Goal: Information Seeking & Learning: Learn about a topic

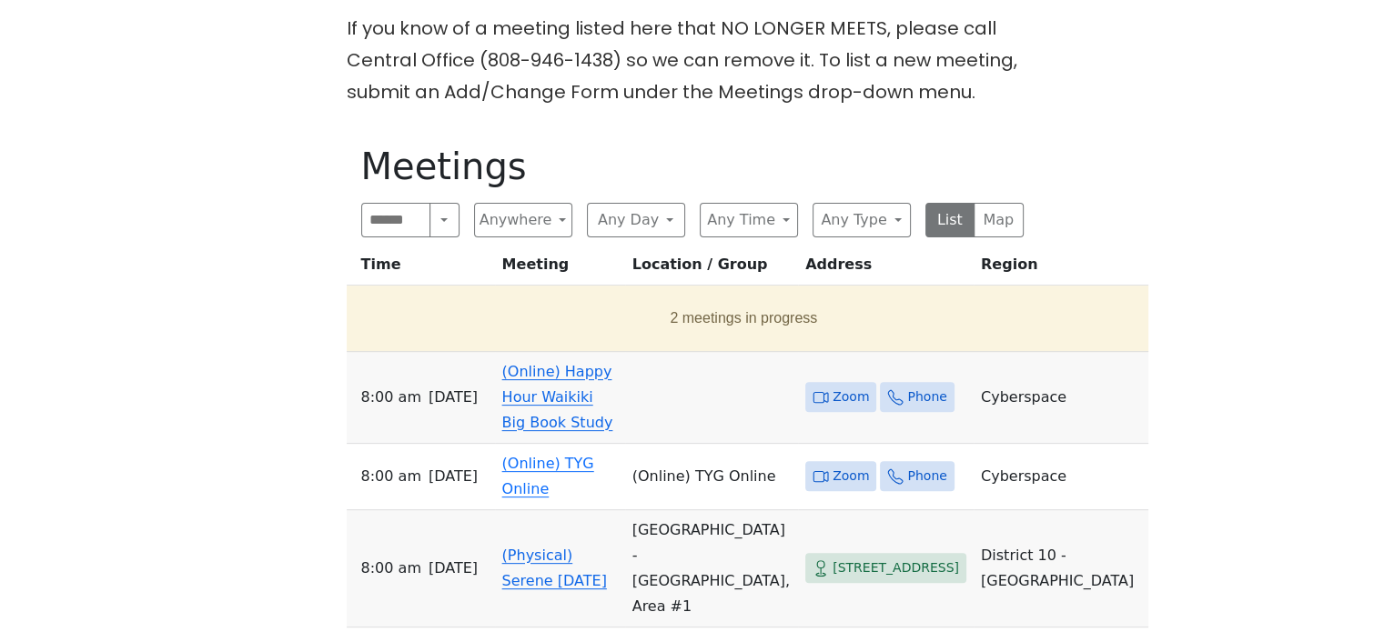
scroll to position [546, 0]
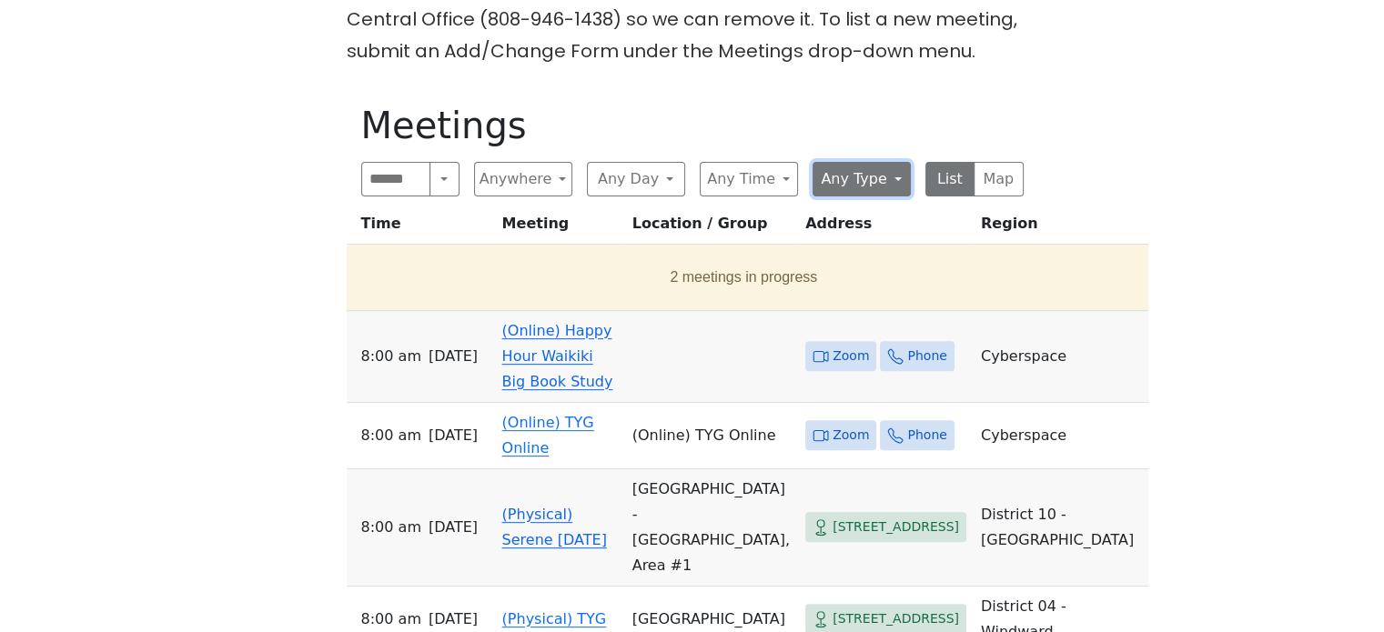
click at [839, 185] on button "Any Type" at bounding box center [861, 179] width 98 height 35
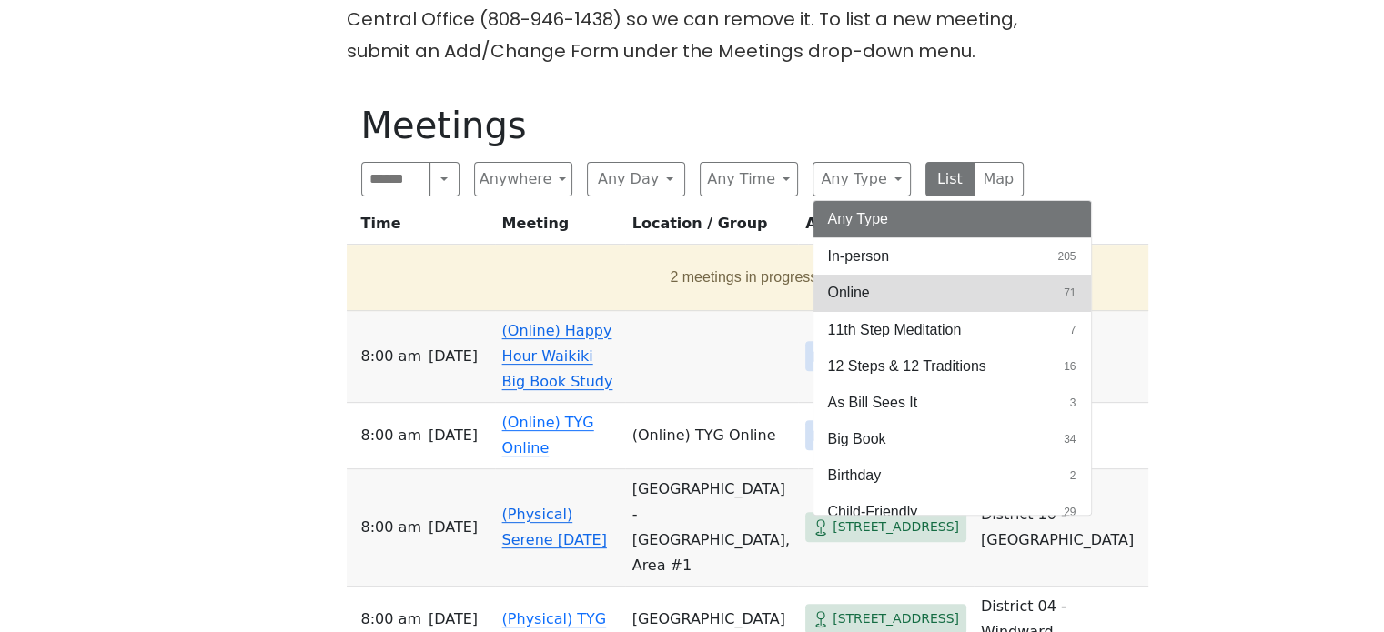
click at [851, 283] on span "Online" at bounding box center [849, 293] width 42 height 22
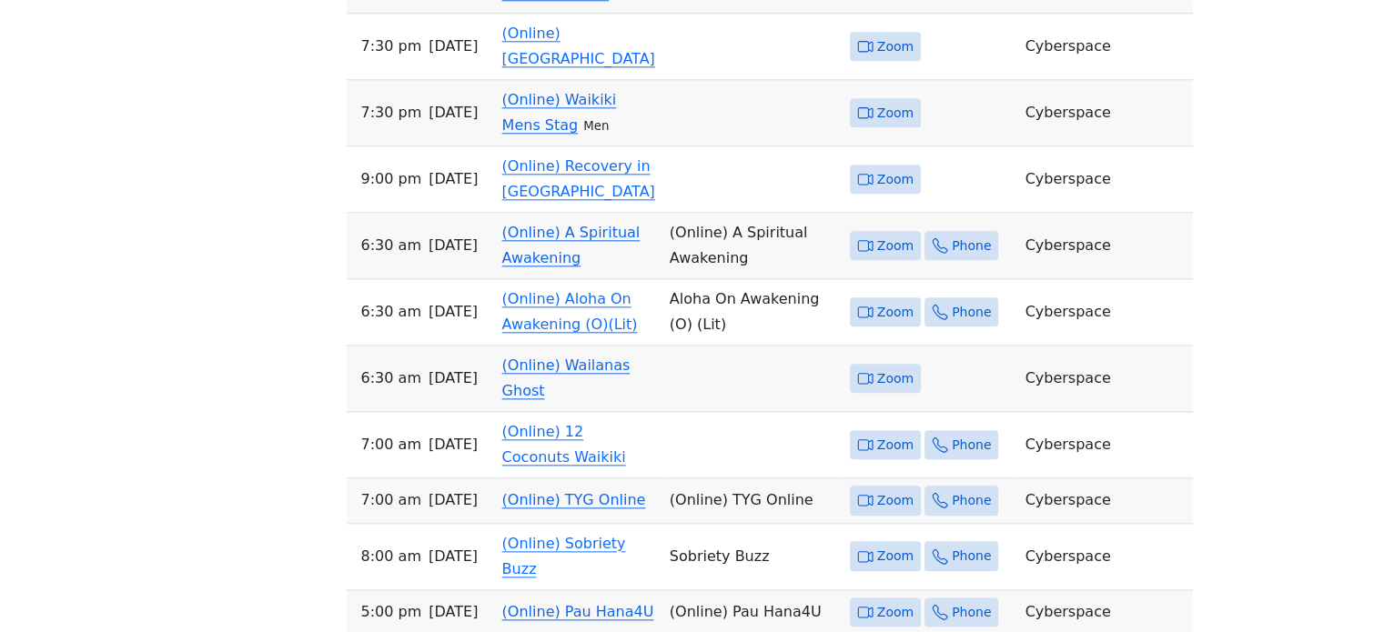
scroll to position [2105, 0]
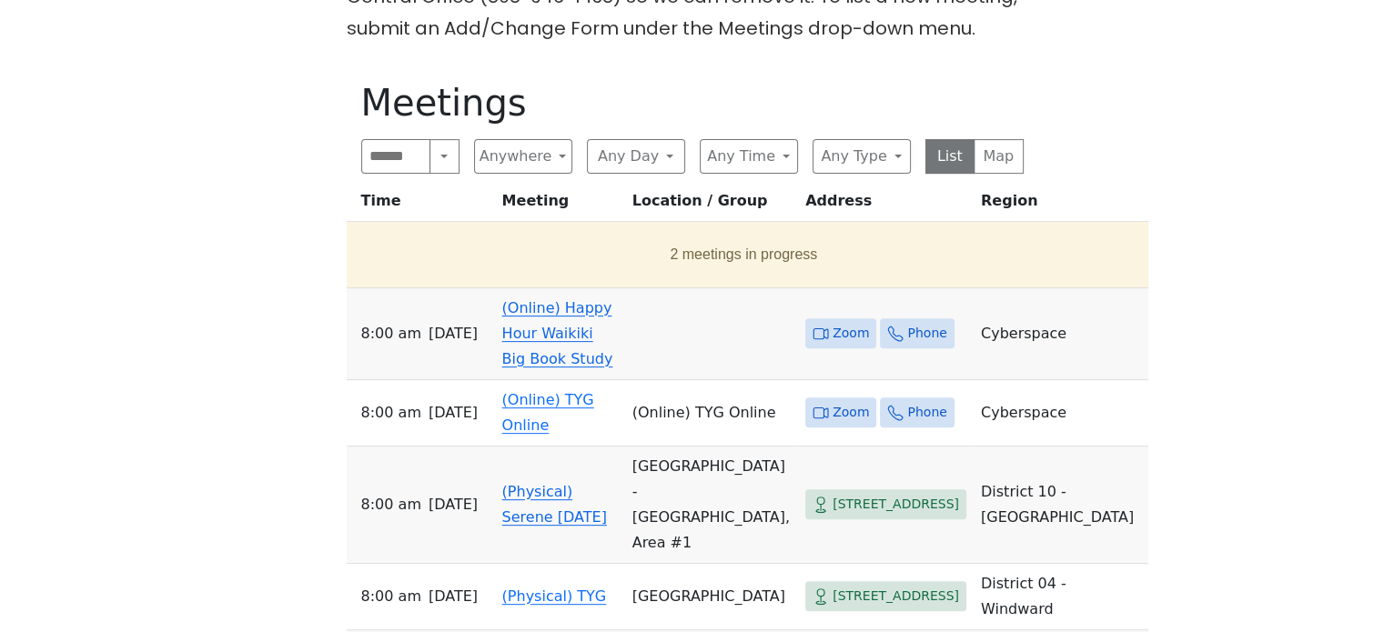
scroll to position [637, 0]
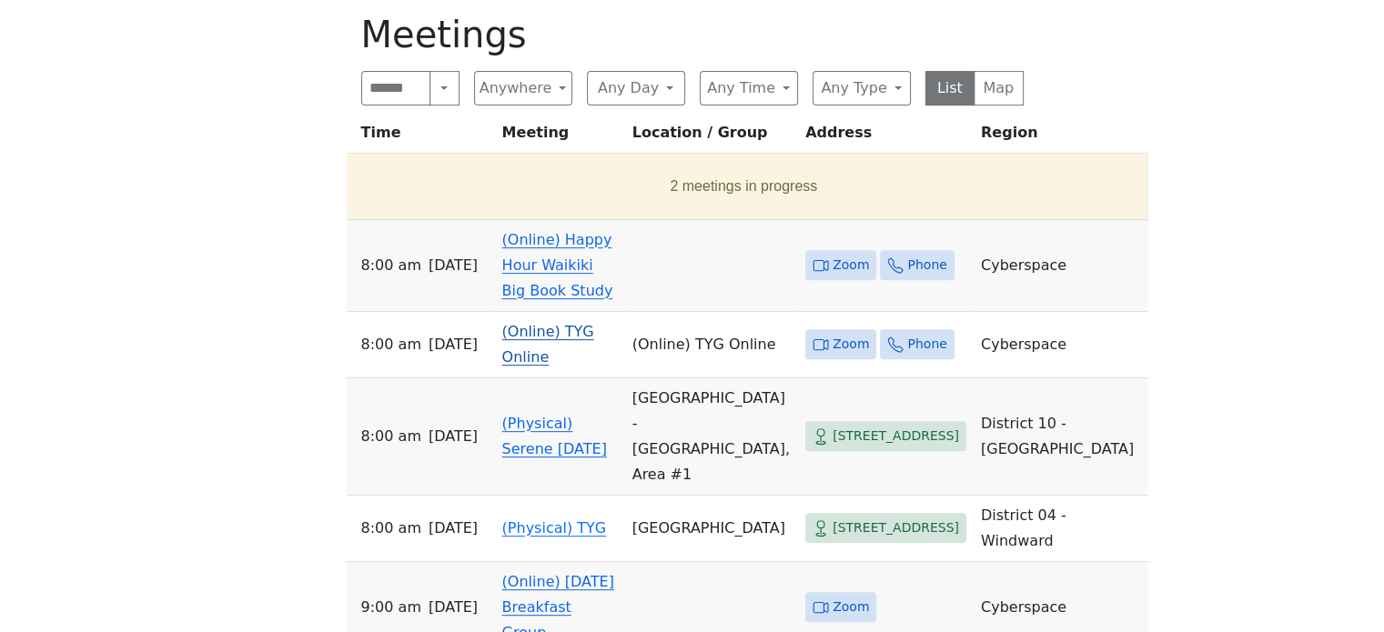
click at [583, 337] on link "(Online) TYG Online" at bounding box center [548, 344] width 92 height 43
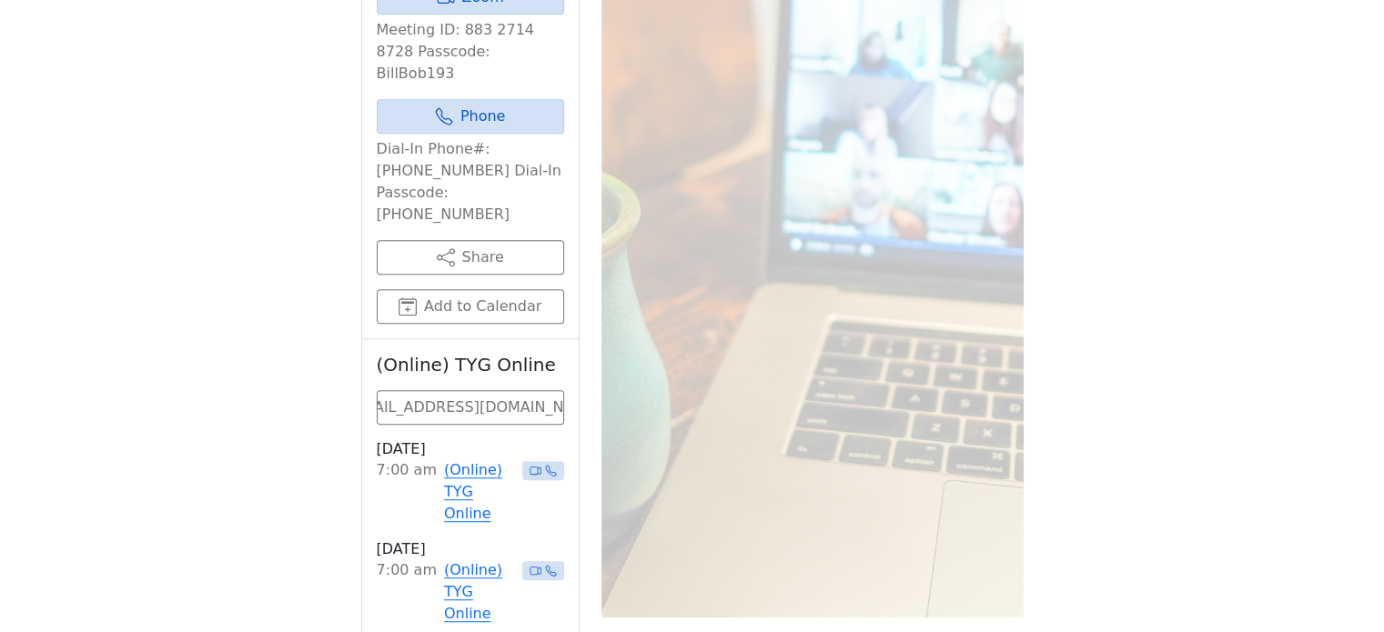
scroll to position [1181, 0]
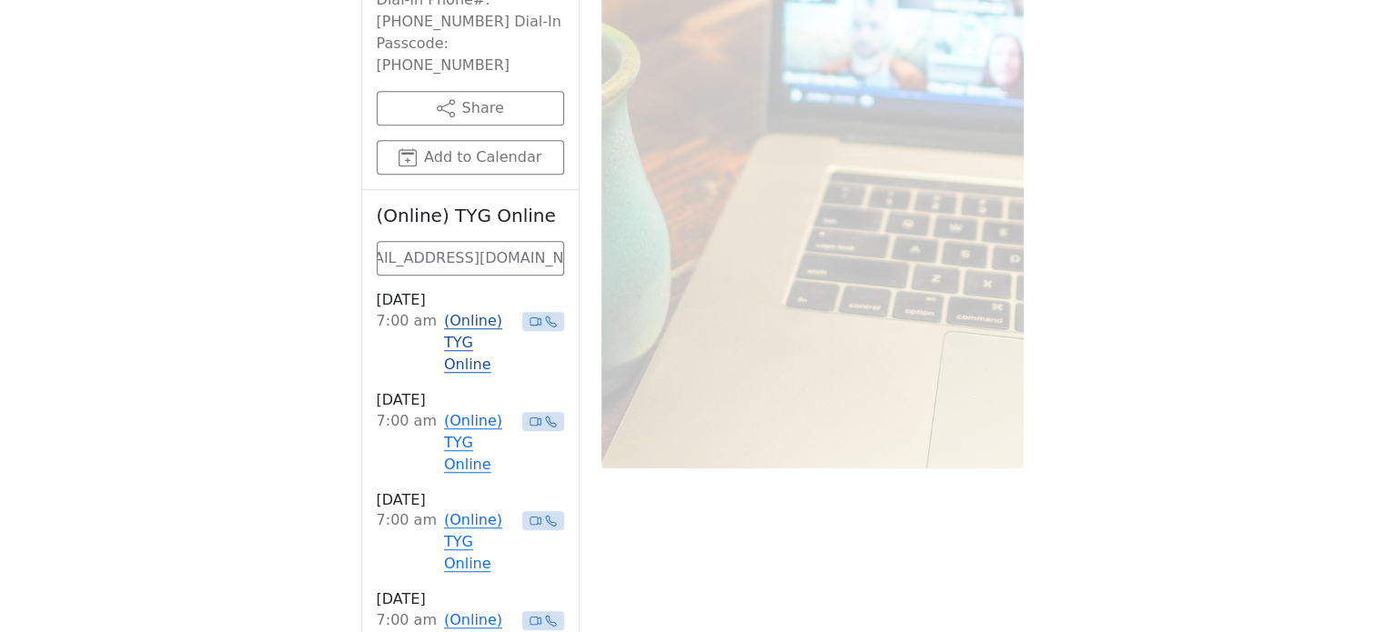
click at [460, 310] on link "(Online) TYG Online" at bounding box center [479, 342] width 71 height 65
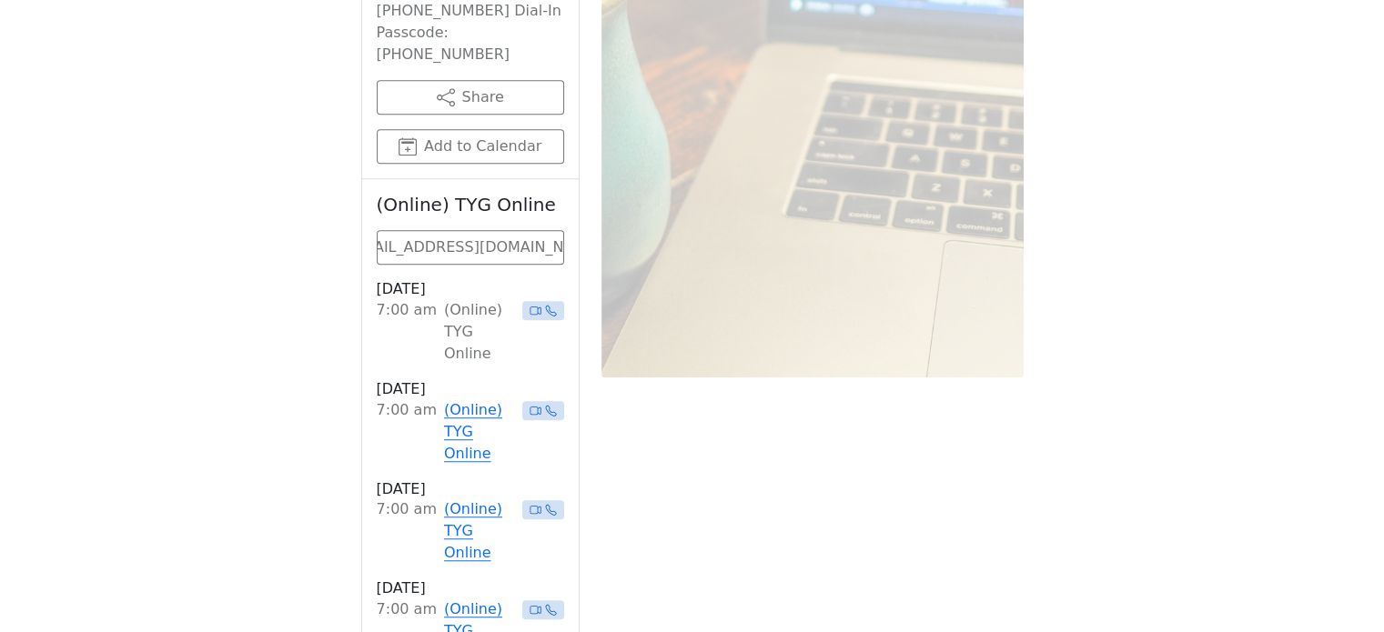
scroll to position [1363, 0]
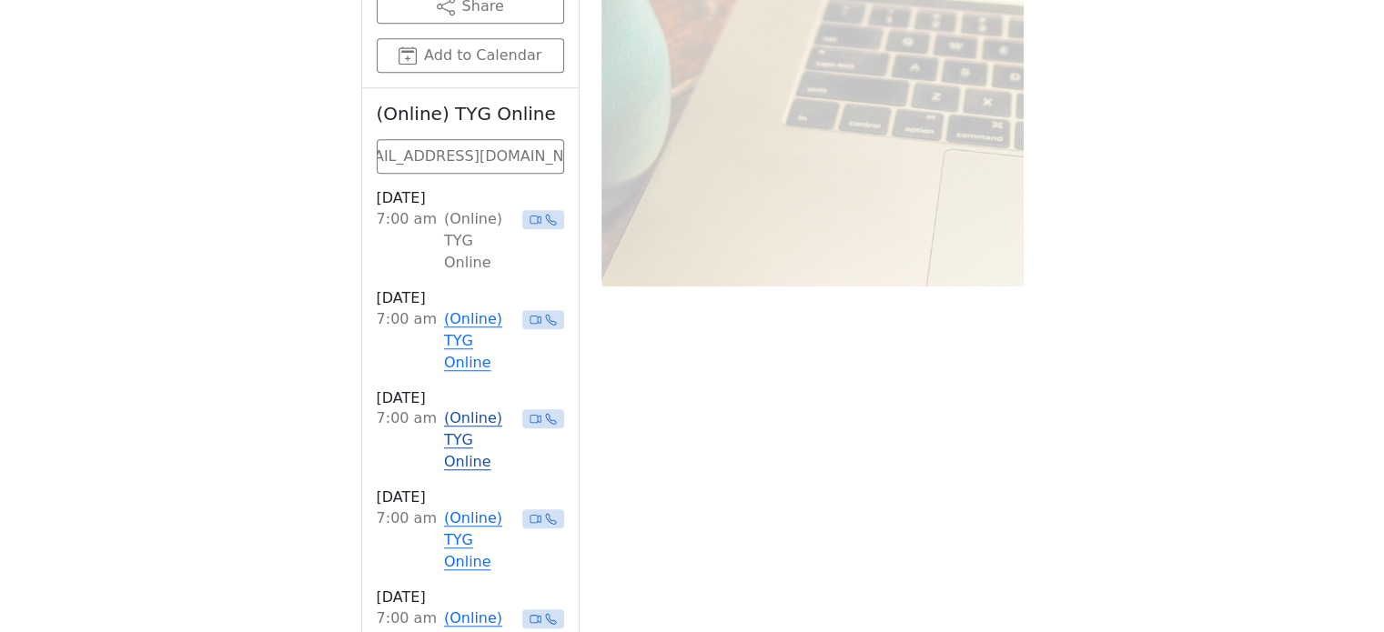
click at [464, 408] on link "(Online) TYG Online" at bounding box center [479, 440] width 71 height 65
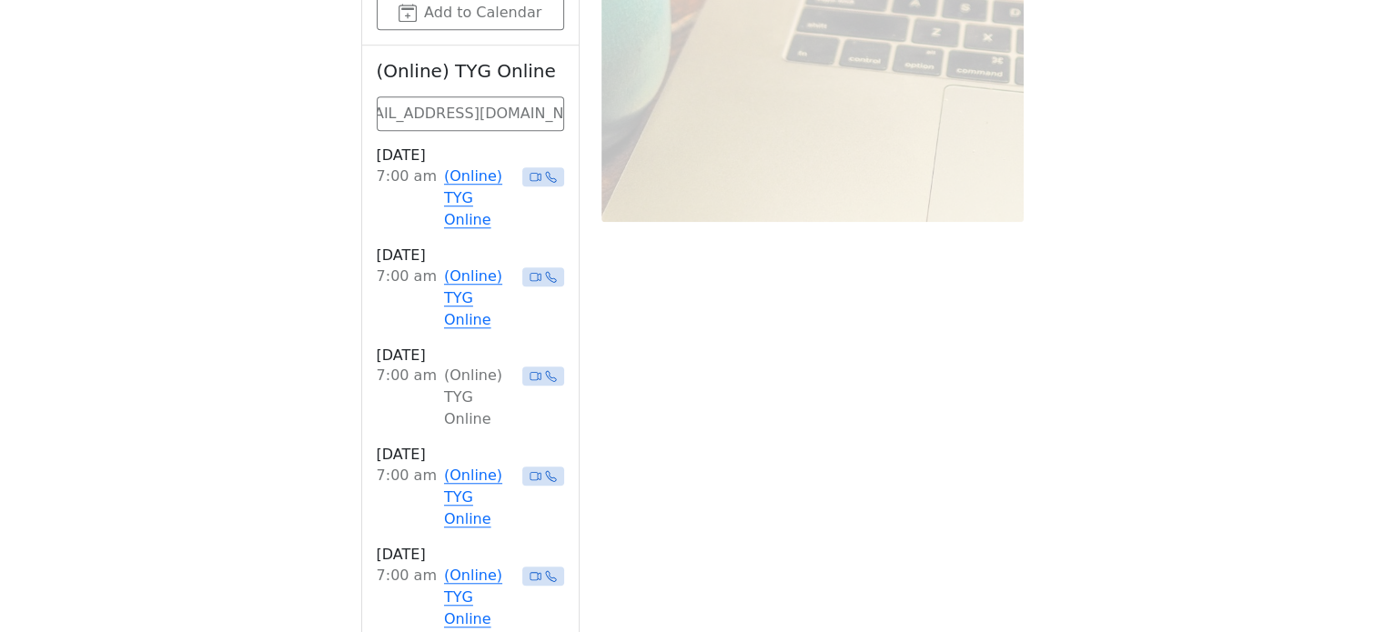
scroll to position [1454, 0]
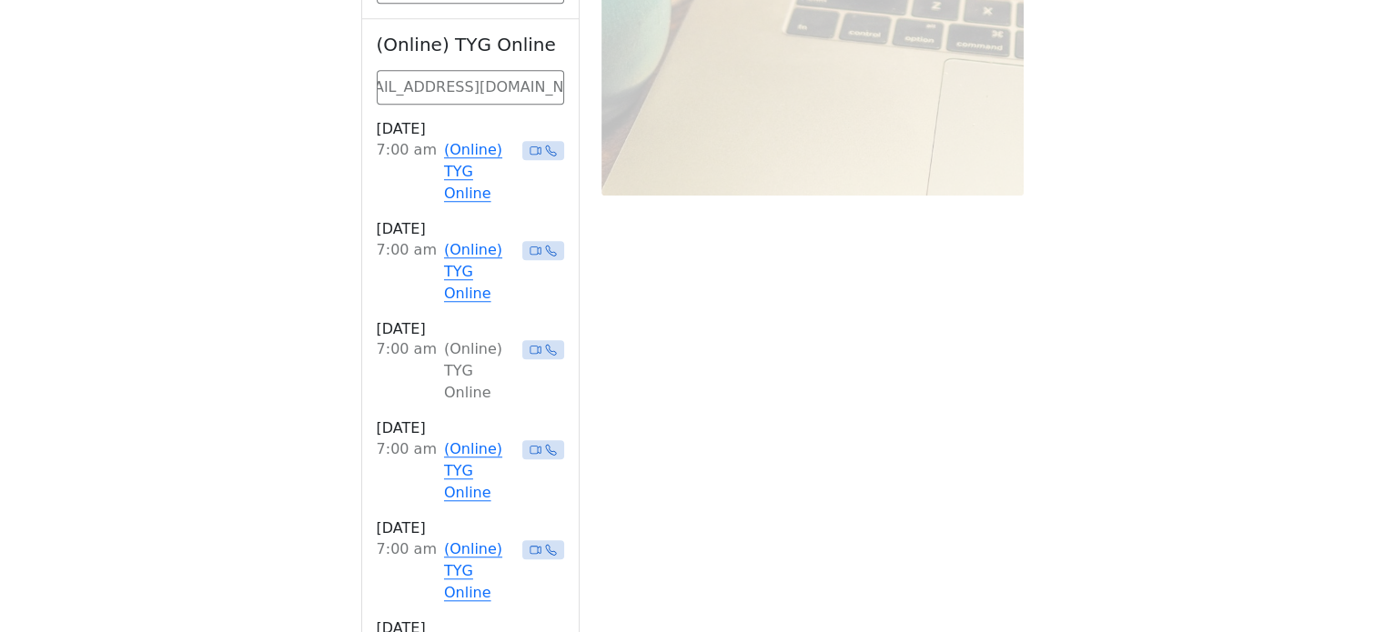
click at [464, 438] on link "(Online) TYG Online" at bounding box center [479, 470] width 71 height 65
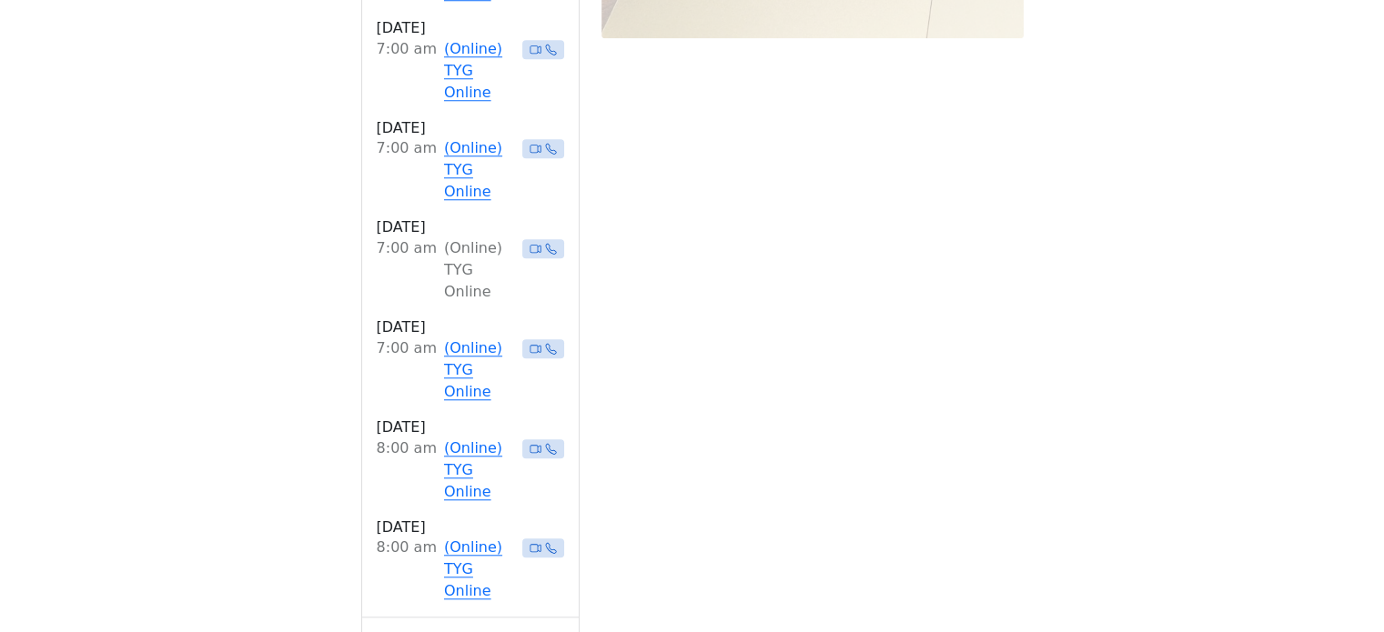
scroll to position [1636, 0]
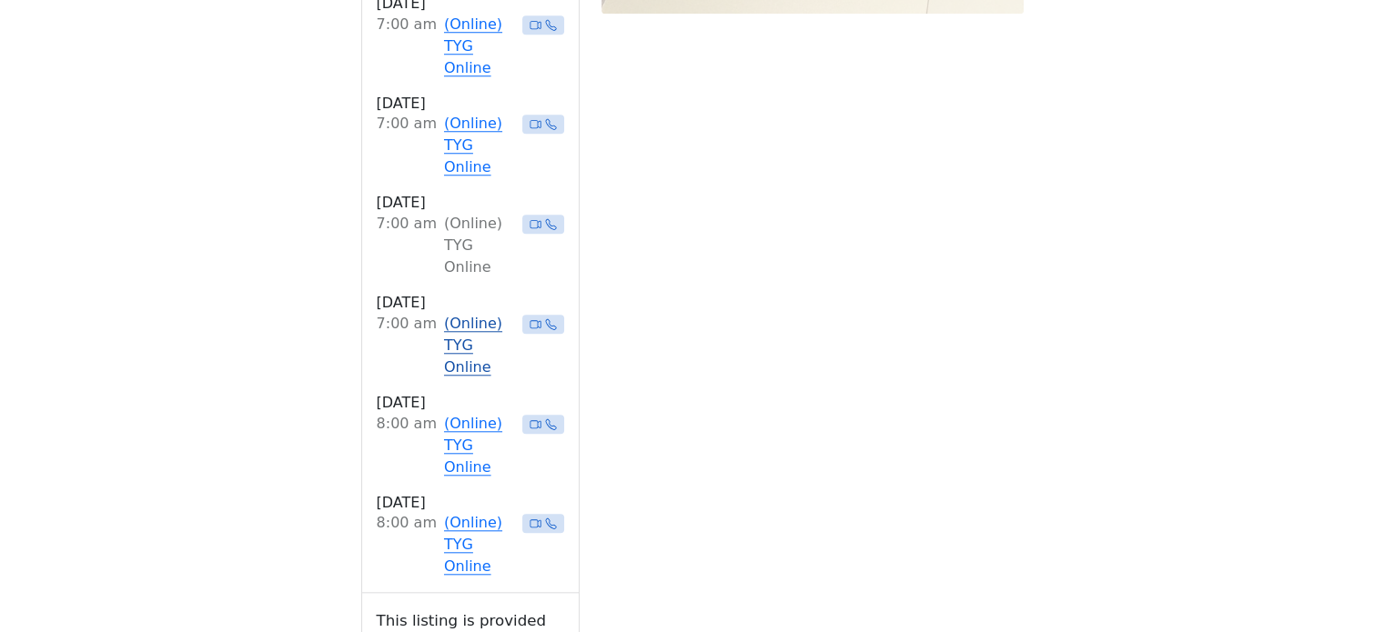
click at [445, 313] on link "(Online) TYG Online" at bounding box center [479, 345] width 71 height 65
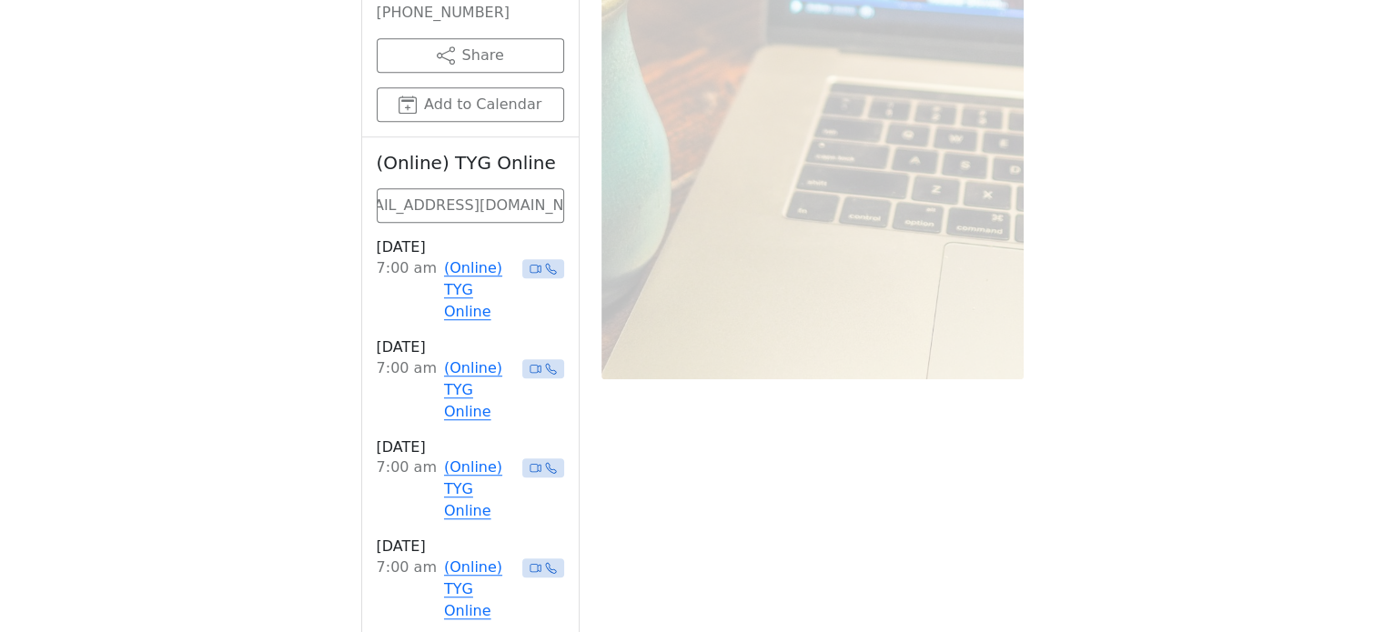
scroll to position [1272, 0]
click at [458, 356] on link "(Online) TYG Online" at bounding box center [479, 388] width 71 height 65
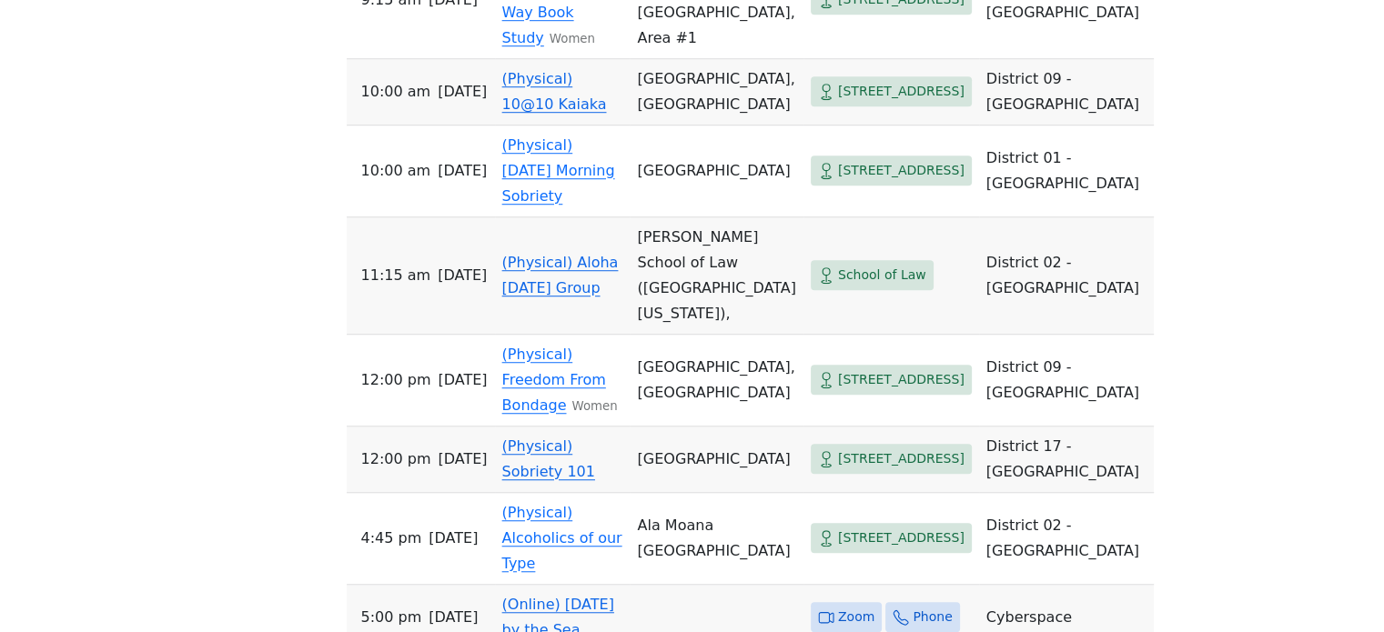
scroll to position [1274, 0]
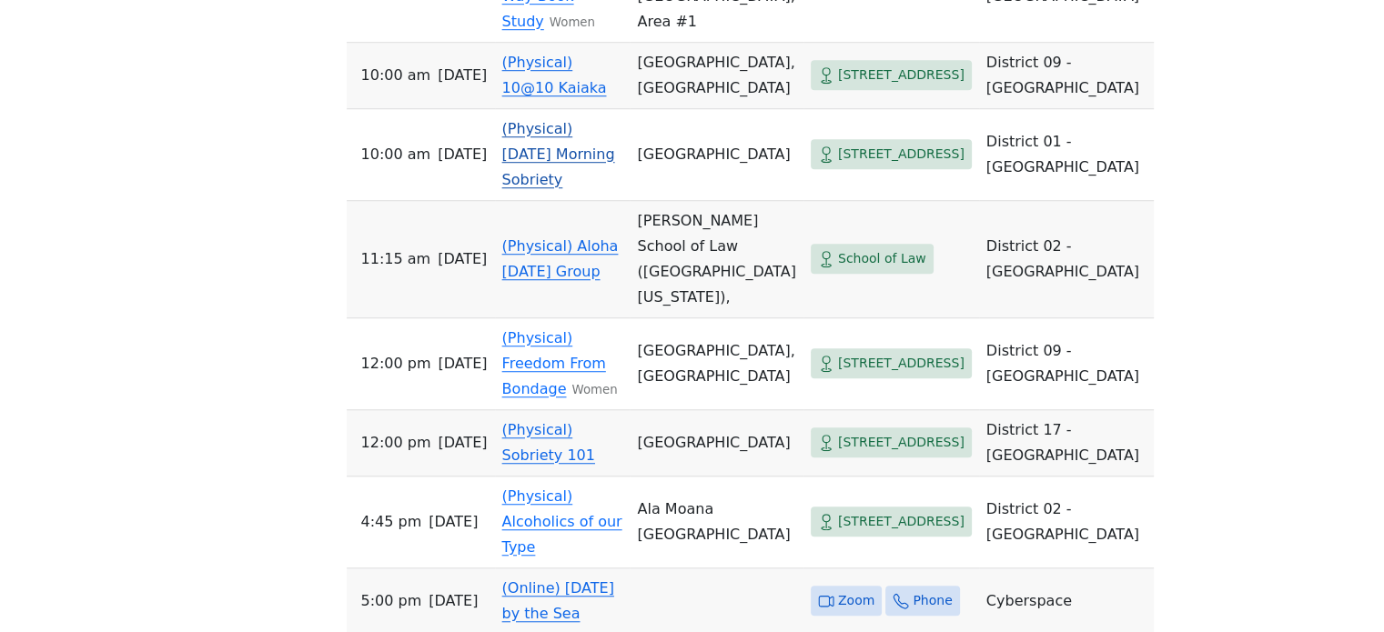
click at [584, 120] on link "(Physical) [DATE] Morning Sobriety" at bounding box center [558, 154] width 113 height 68
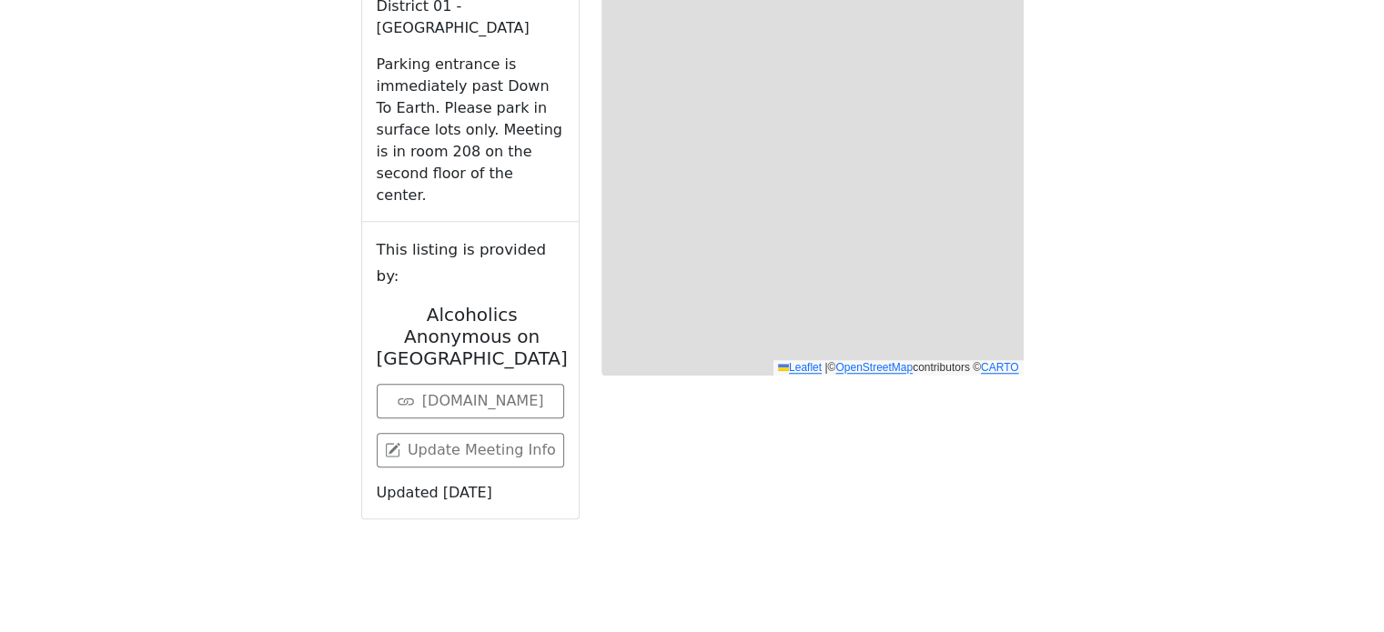
scroll to position [635, 0]
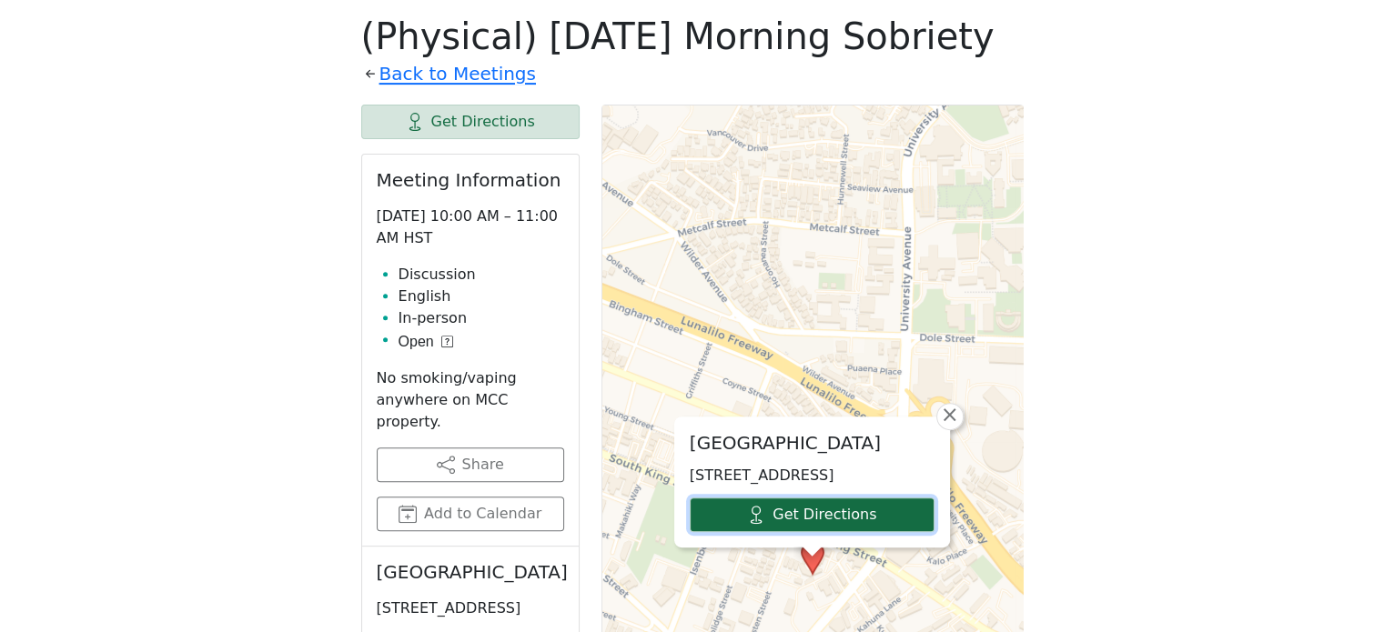
click at [900, 523] on link "Get Directions" at bounding box center [812, 515] width 245 height 35
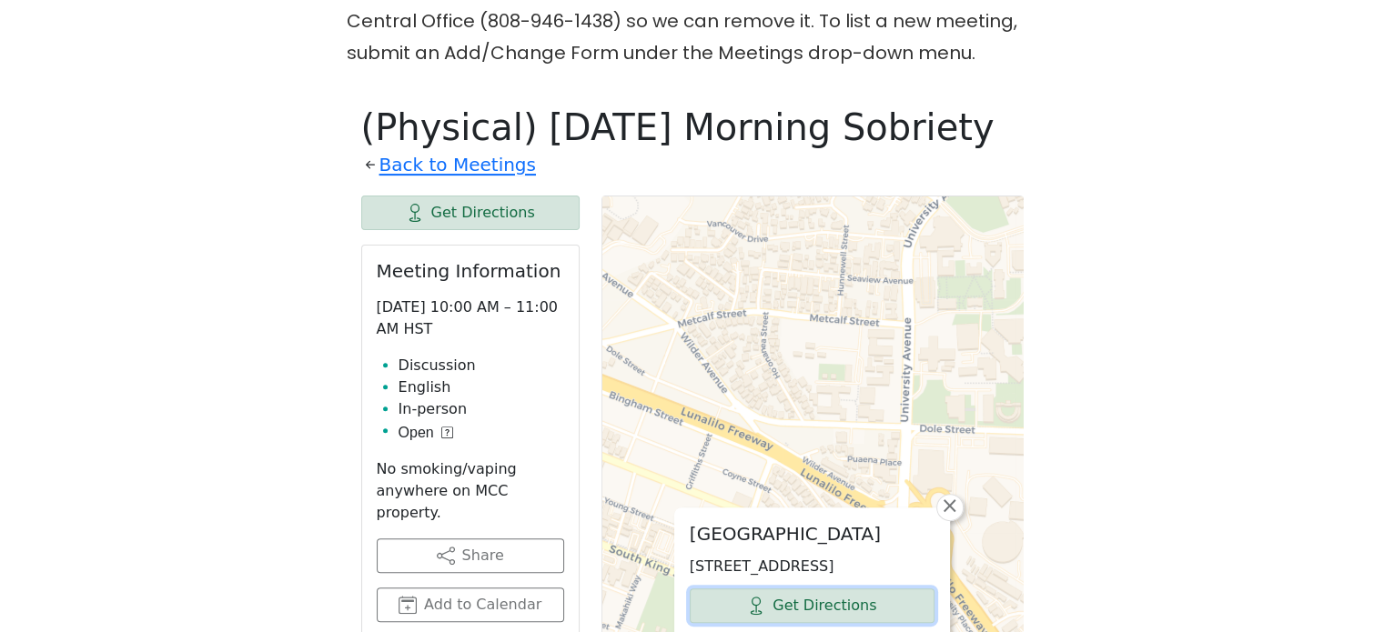
scroll to position [453, 0]
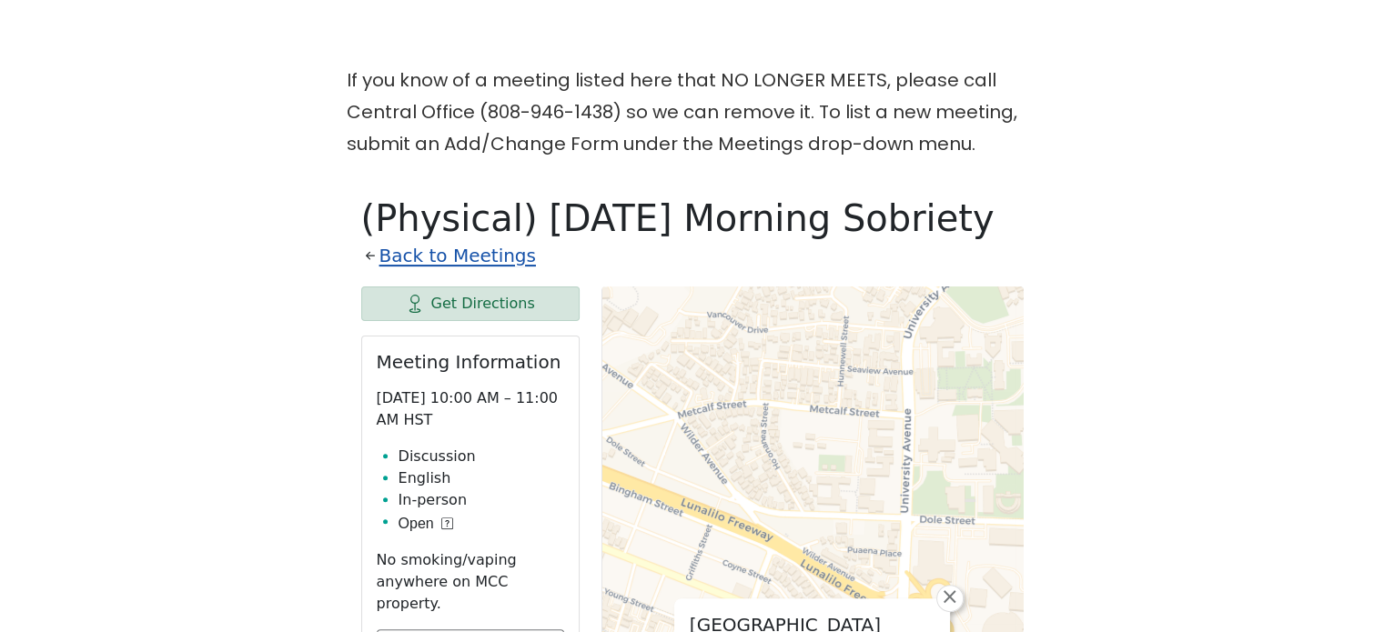
click at [395, 253] on link "Back to Meetings" at bounding box center [457, 256] width 156 height 32
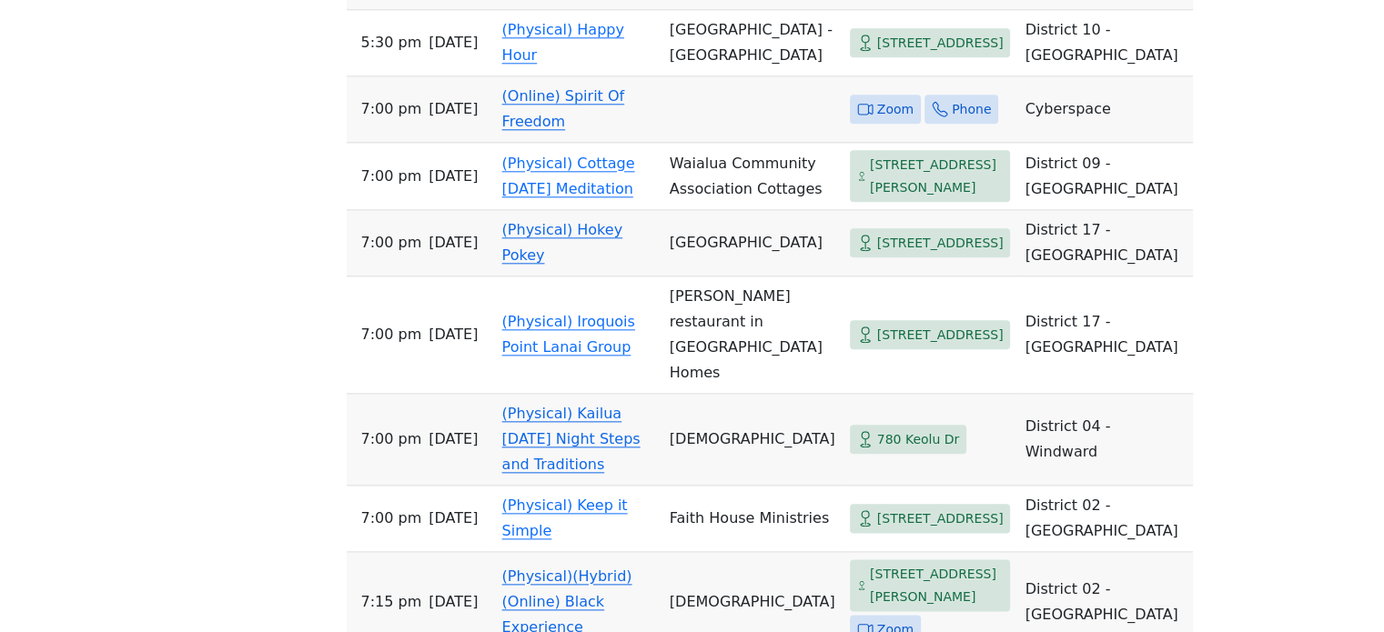
scroll to position [2090, 0]
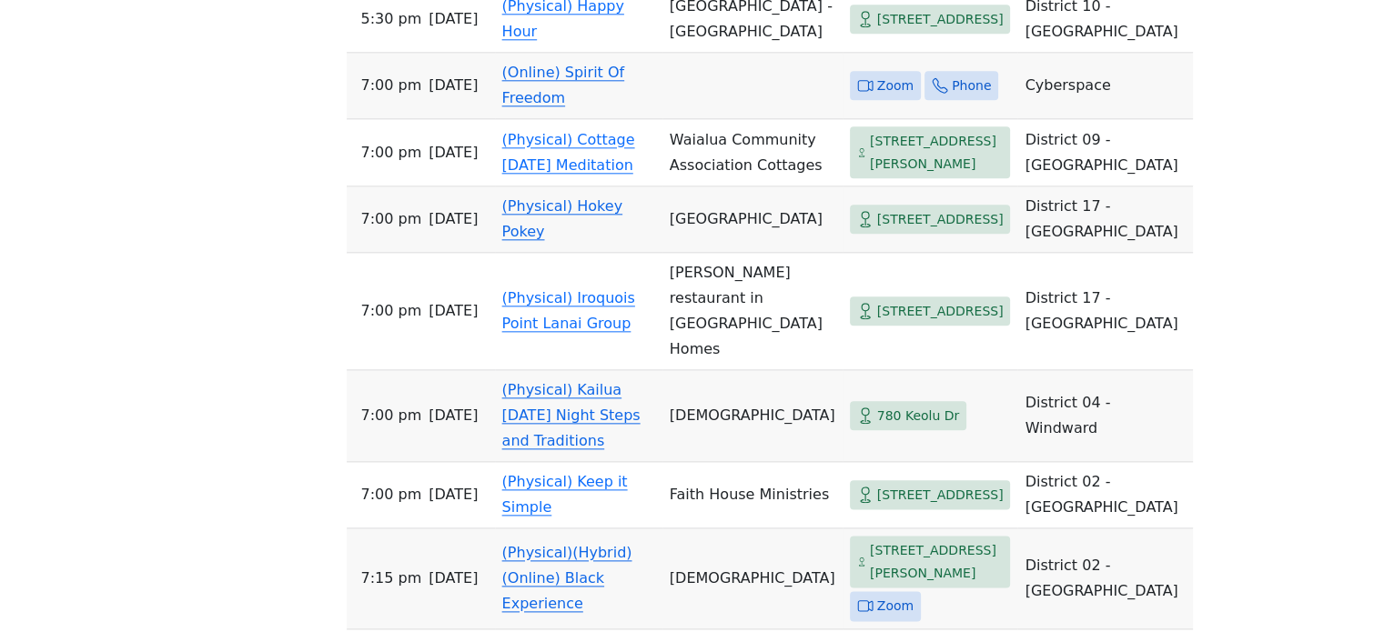
click at [584, 106] on link "(Online) Spirit Of Freedom" at bounding box center [563, 85] width 123 height 43
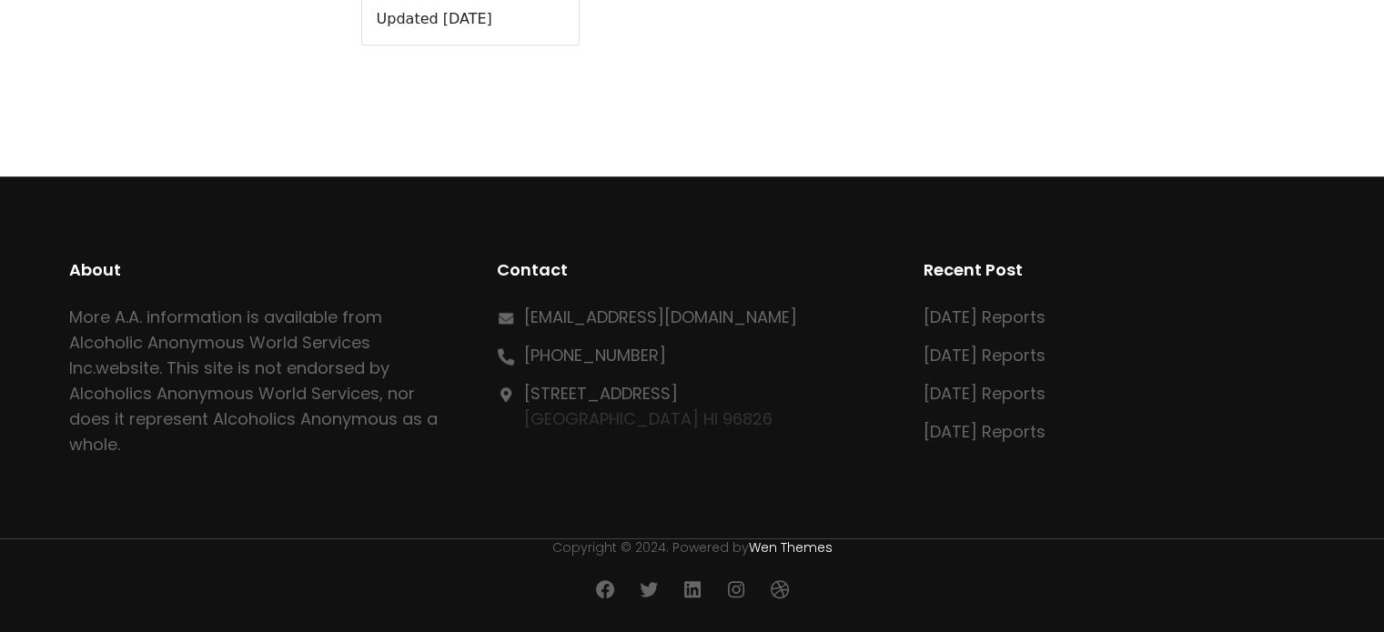
scroll to position [635, 0]
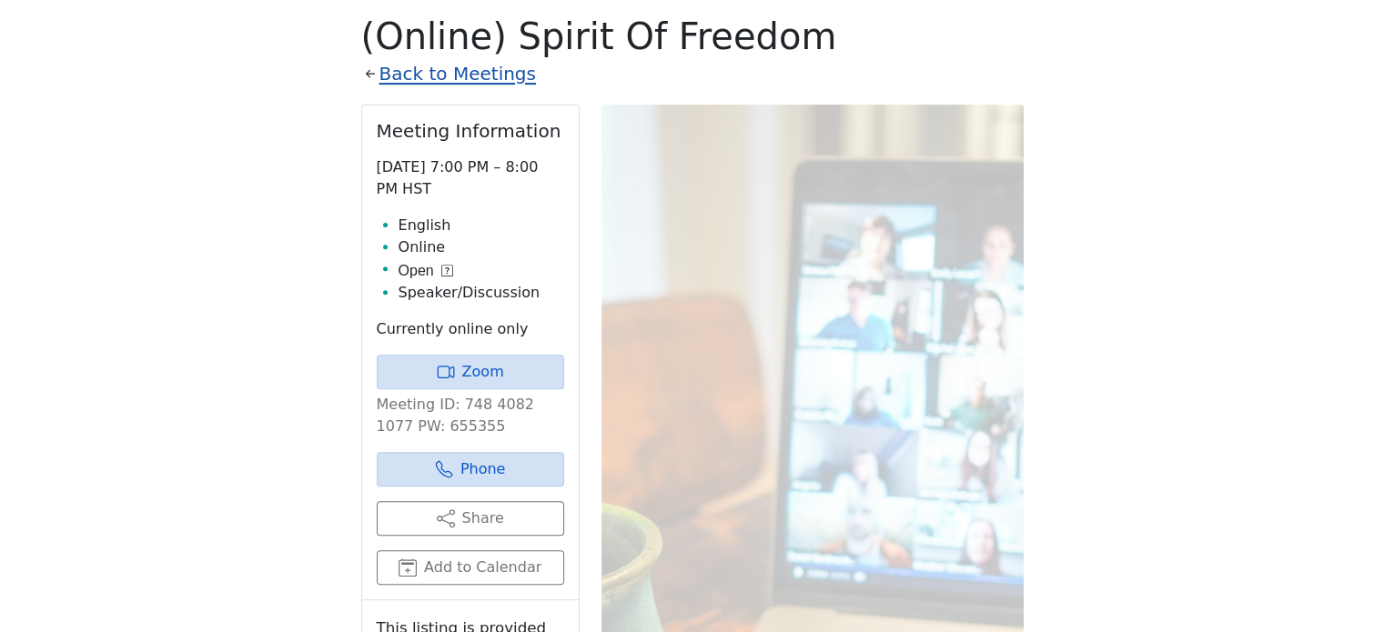
click at [468, 78] on link "Back to Meetings" at bounding box center [457, 74] width 156 height 32
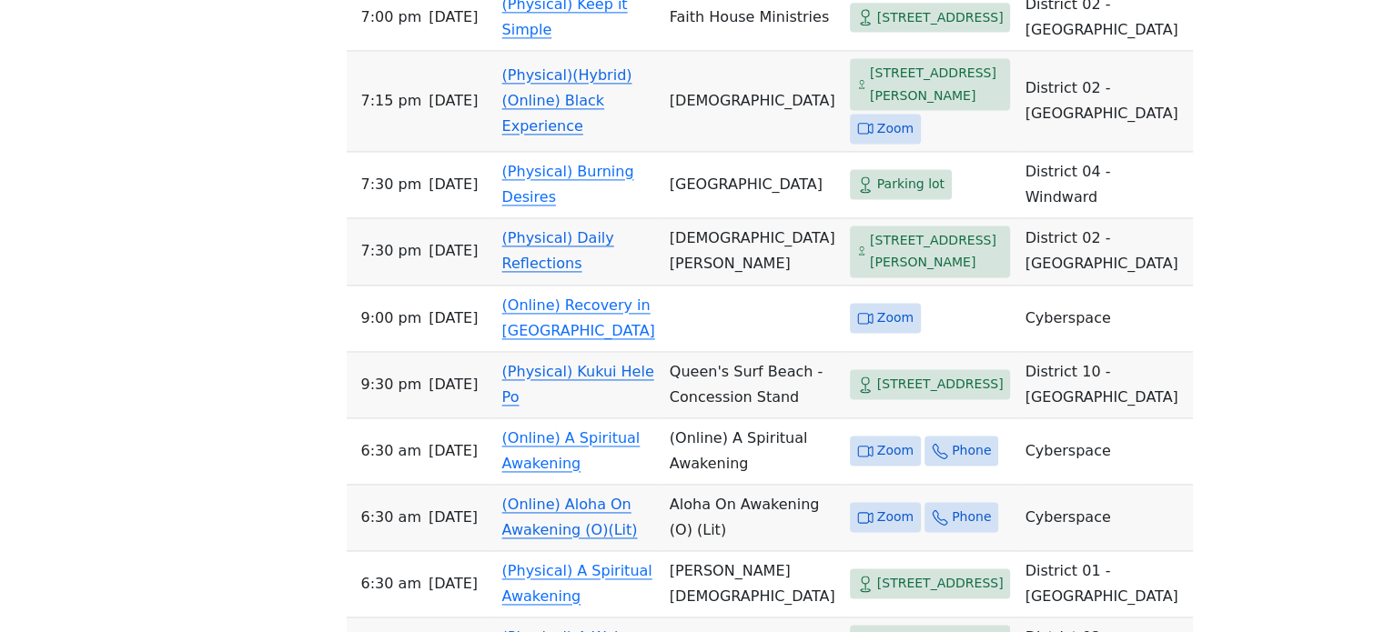
scroll to position [2545, 0]
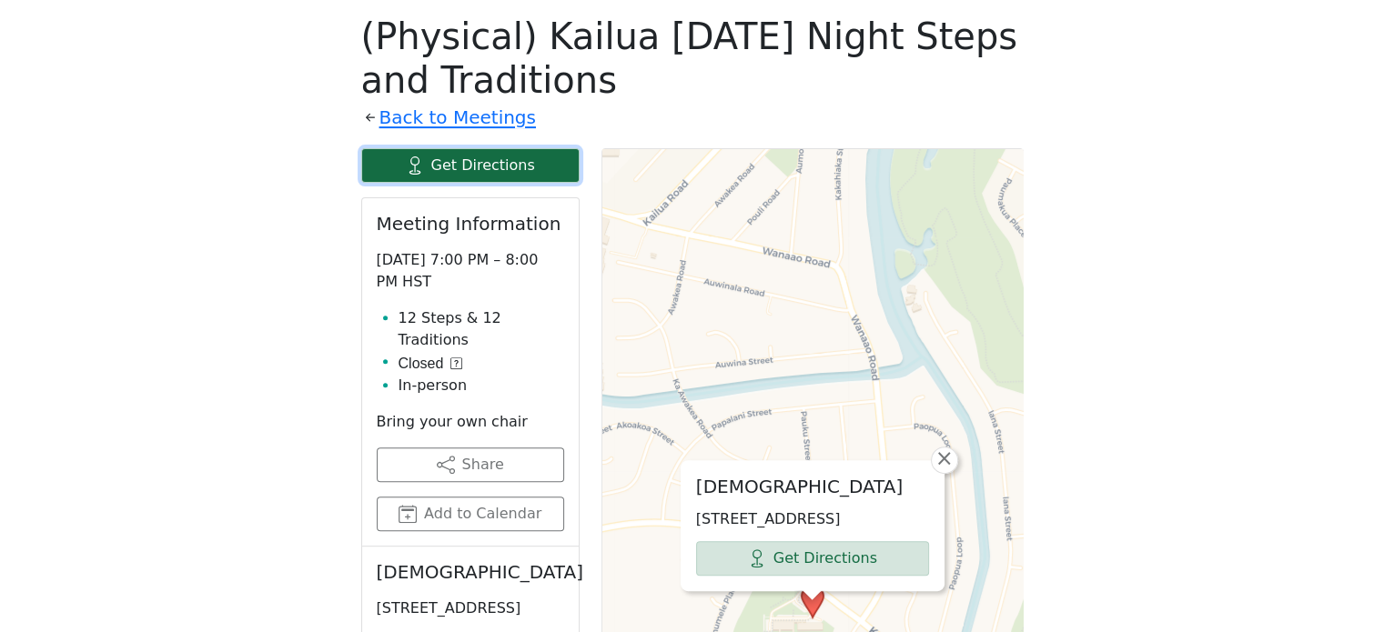
click at [520, 172] on link "Get Directions" at bounding box center [470, 165] width 218 height 35
